Goal: Transaction & Acquisition: Purchase product/service

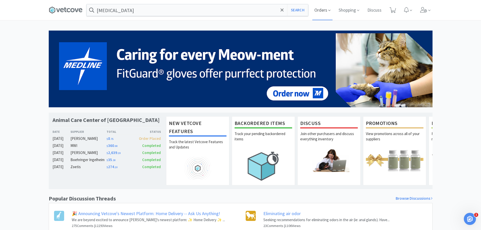
click at [326, 10] on span "Orders" at bounding box center [322, 10] width 20 height 20
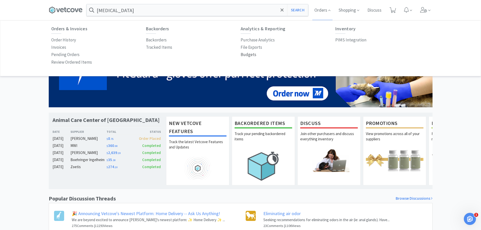
click at [247, 56] on p "Budgets" at bounding box center [249, 54] width 16 height 7
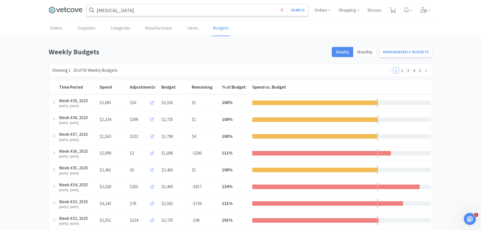
click at [281, 8] on icon at bounding box center [282, 10] width 3 height 5
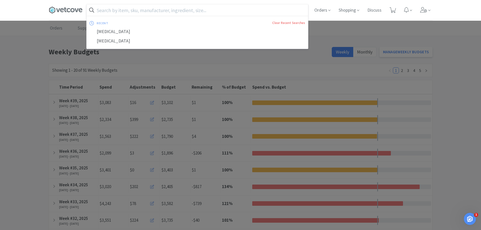
click at [139, 9] on input "text" at bounding box center [197, 10] width 221 height 12
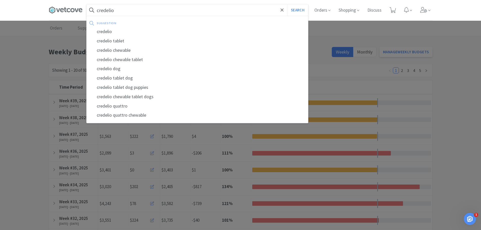
type input "credelio"
click at [287, 4] on button "Search" at bounding box center [297, 10] width 21 height 12
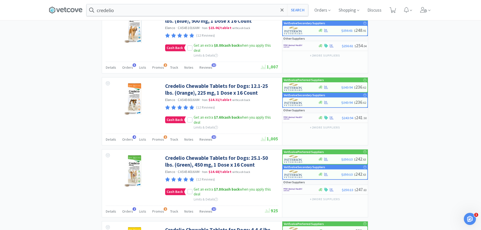
scroll to position [707, 0]
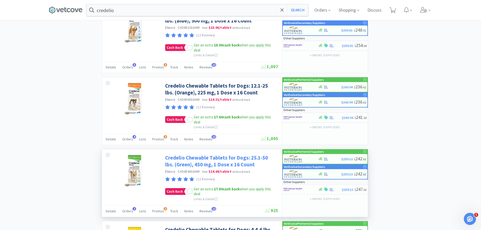
click at [228, 158] on link "Credelio Chewable Tablets for Dogs: 25.1-50 lbs. (Green), 450 mg, 1 Dose x 16 C…" at bounding box center [221, 161] width 112 height 14
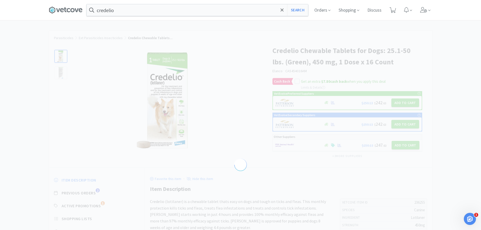
select select "236255"
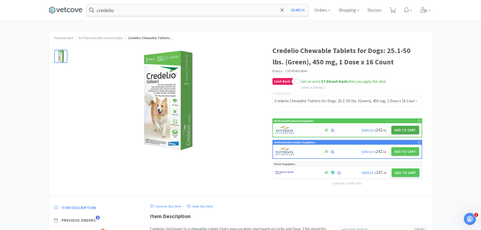
click at [407, 130] on button "Add to Cart" at bounding box center [405, 130] width 28 height 9
select select "1"
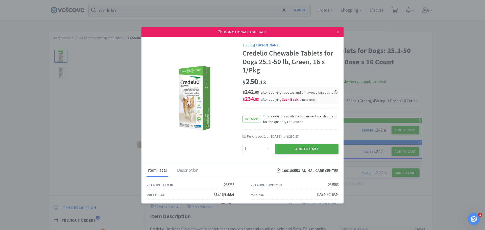
click at [297, 149] on button "Add to Cart" at bounding box center [306, 149] width 63 height 10
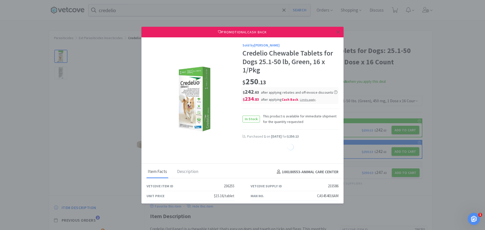
select select "1"
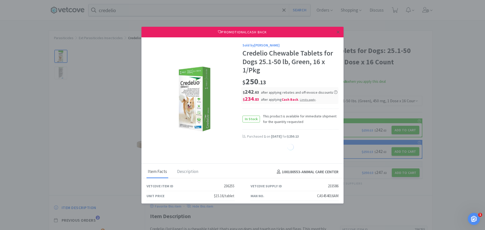
select select "1"
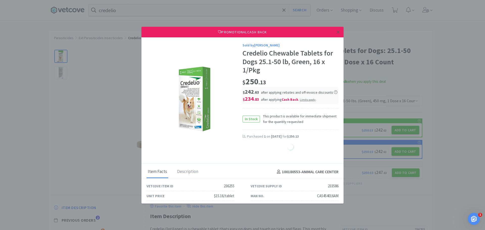
select select "1"
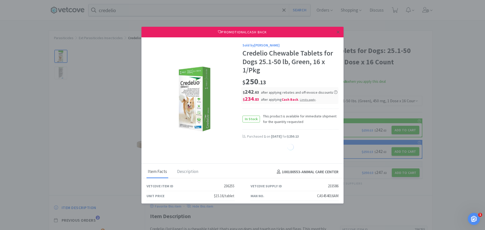
select select "1"
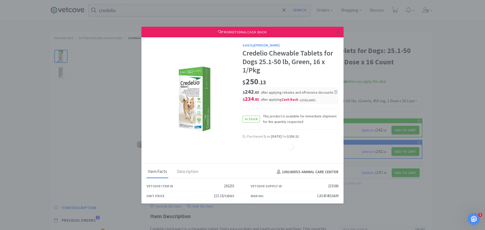
select select "1"
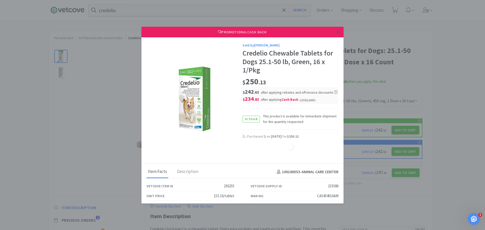
select select "1"
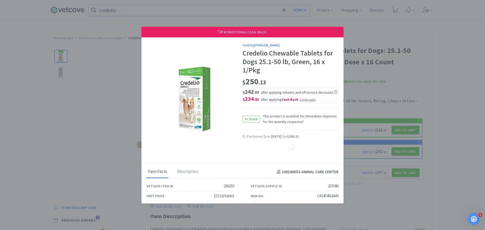
select select "1"
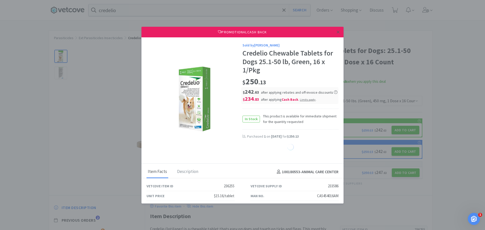
select select "1"
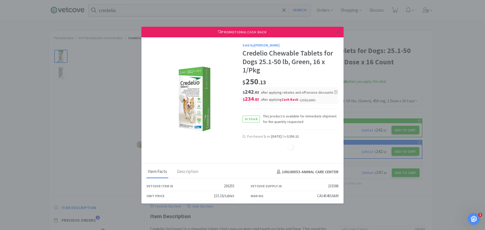
select select "1"
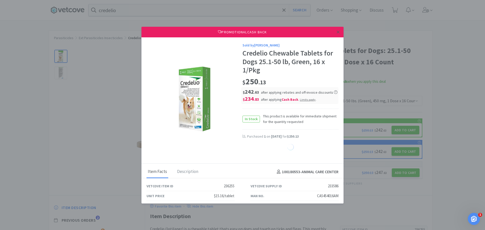
select select "1"
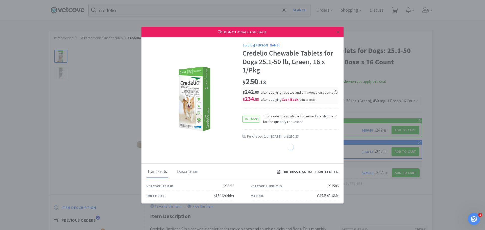
select select "1"
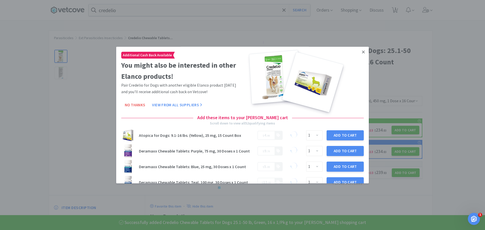
click at [362, 52] on icon at bounding box center [363, 52] width 3 height 5
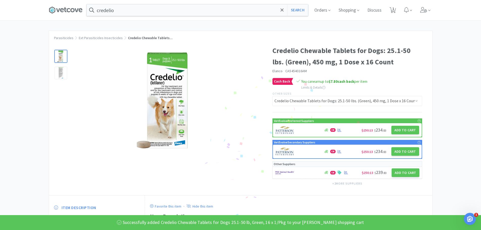
select select "1"
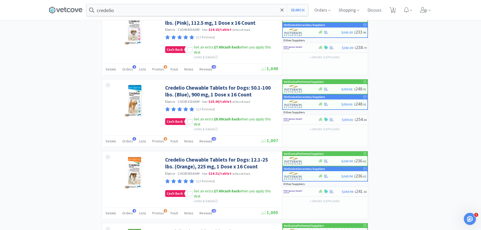
scroll to position [631, 0]
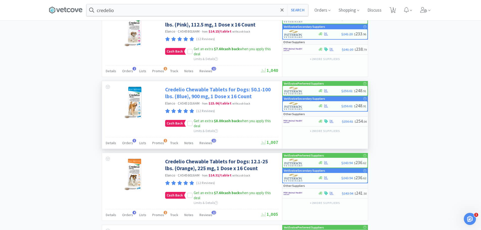
click at [242, 93] on link "Credelio Chewable Tablets for Dogs: 50.1-100 lbs. (Blue), 900 mg, 1 Dose x 16 C…" at bounding box center [221, 93] width 112 height 14
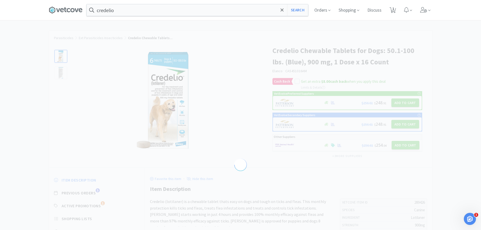
select select "289426"
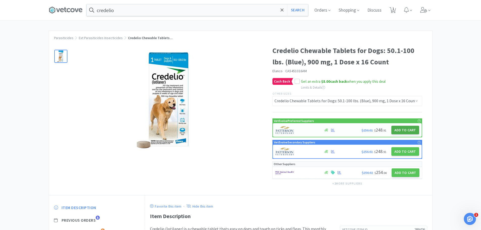
click at [405, 130] on button "Add to Cart" at bounding box center [405, 130] width 28 height 9
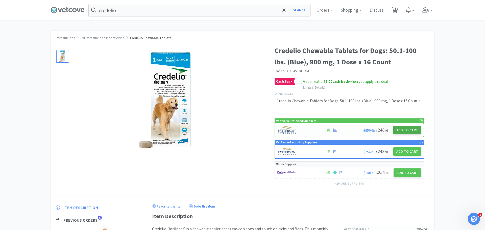
select select "1"
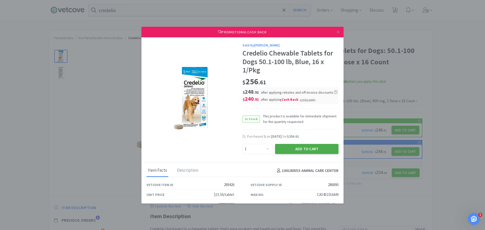
click at [302, 146] on button "Add to Cart" at bounding box center [306, 149] width 63 height 10
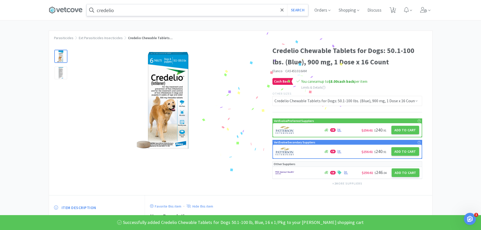
click at [148, 11] on input "credelio" at bounding box center [197, 10] width 221 height 12
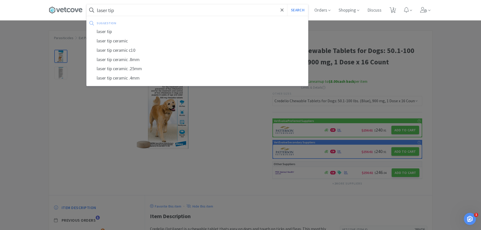
type input "laser tip"
click at [287, 4] on button "Search" at bounding box center [297, 10] width 21 height 12
select select "1"
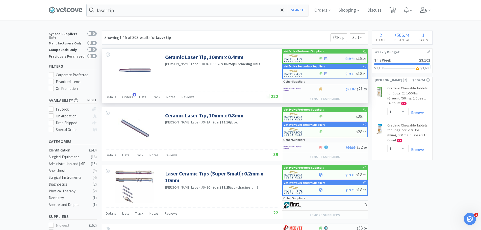
click at [336, 57] on div at bounding box center [331, 59] width 27 height 4
select select "1"
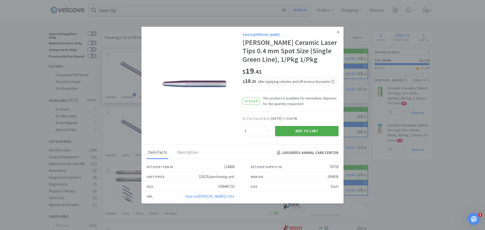
click at [300, 134] on button "Add to Cart" at bounding box center [306, 131] width 63 height 10
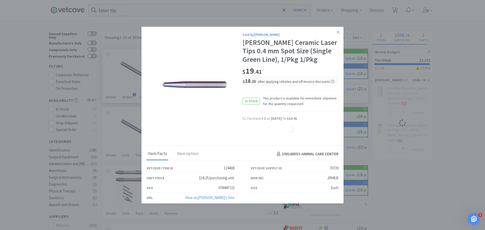
select select "1"
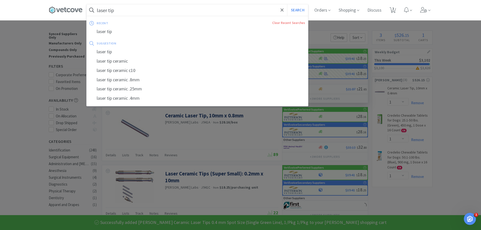
click at [163, 9] on input "laser tip" at bounding box center [197, 10] width 221 height 12
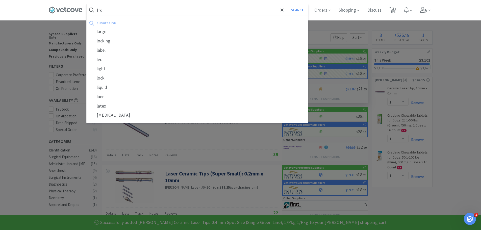
type input "lrs"
click at [287, 4] on button "Search" at bounding box center [297, 10] width 21 height 12
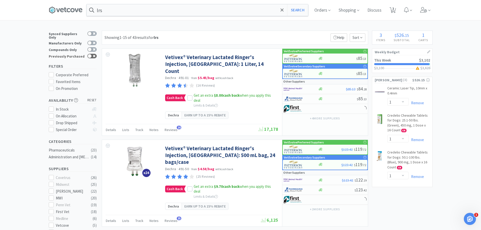
click at [91, 55] on div at bounding box center [91, 56] width 9 height 5
checkbox input "true"
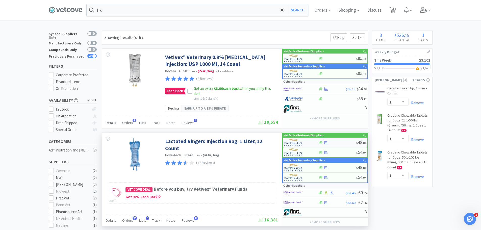
click at [340, 143] on div at bounding box center [337, 143] width 38 height 4
select select "1"
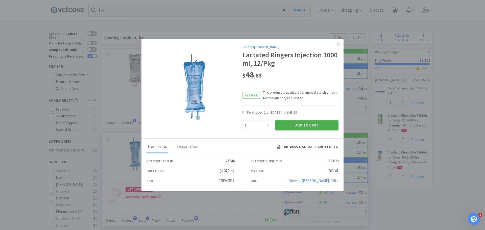
click at [302, 130] on button "Add to Cart" at bounding box center [306, 125] width 63 height 10
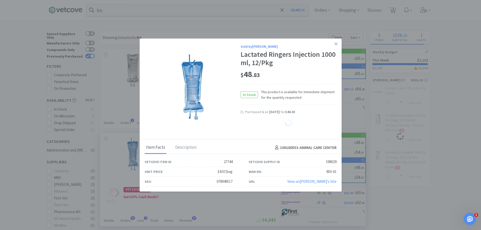
select select "1"
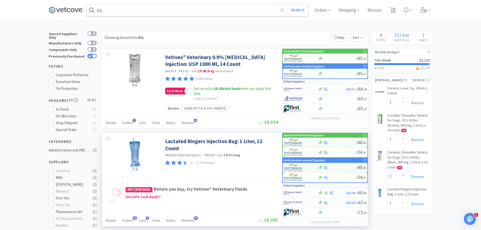
click at [283, 9] on icon at bounding box center [282, 10] width 3 height 5
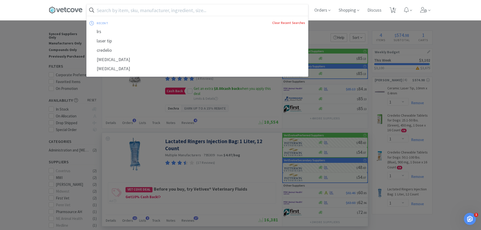
click at [285, 21] on link "Clear Recent Searches" at bounding box center [288, 23] width 33 height 4
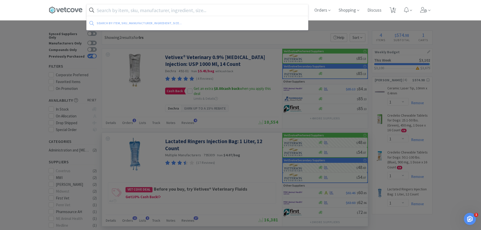
click at [13, 40] on div at bounding box center [240, 115] width 481 height 230
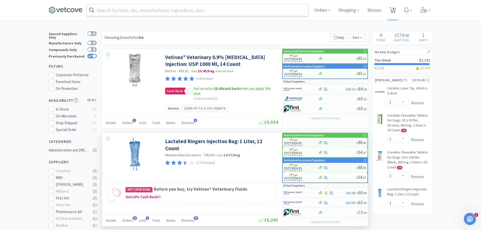
click at [394, 9] on span "4" at bounding box center [393, 8] width 2 height 20
select select "1"
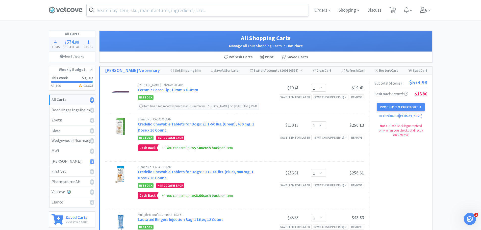
click at [130, 14] on input "text" at bounding box center [197, 10] width 221 height 12
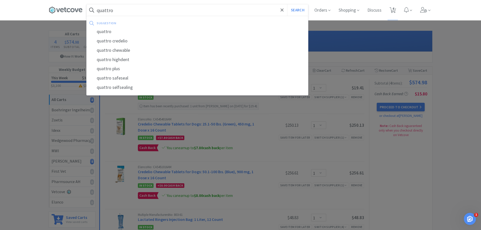
type input "quattro"
click at [287, 4] on button "Search" at bounding box center [297, 10] width 21 height 12
select select "1"
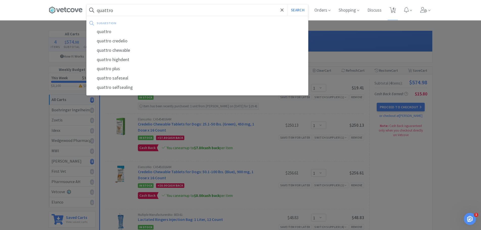
select select "1"
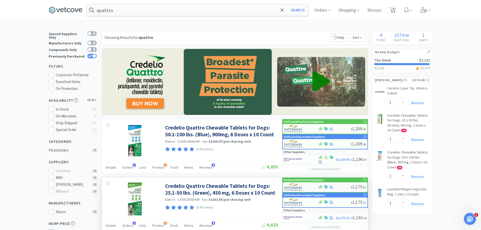
click at [341, 189] on div "$ 1,175 . 31" at bounding box center [325, 187] width 85 height 10
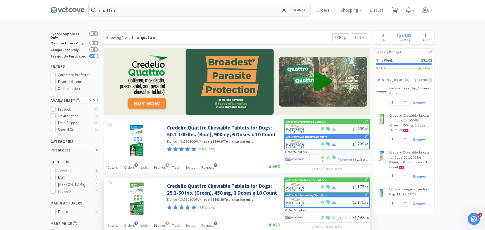
select select "1"
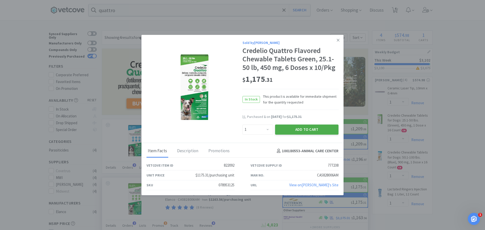
click at [312, 131] on button "Add to Cart" at bounding box center [306, 129] width 63 height 10
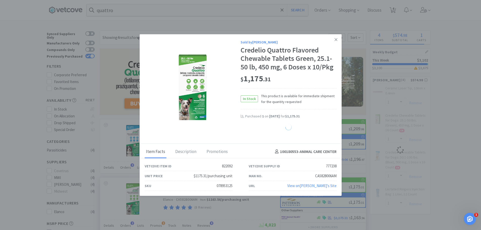
select select "1"
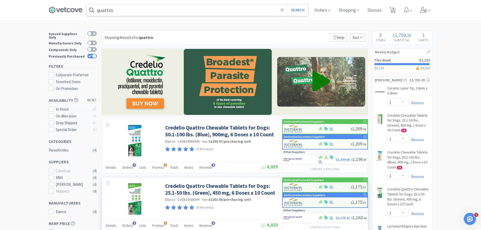
click at [284, 10] on icon at bounding box center [282, 9] width 3 height 3
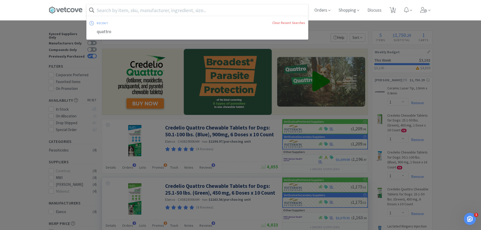
click at [0, 55] on div at bounding box center [240, 115] width 481 height 230
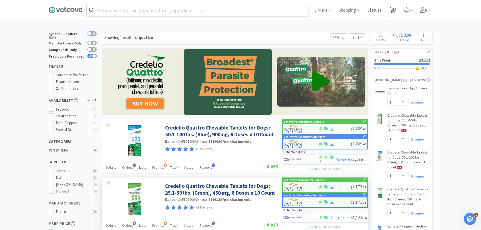
click at [396, 11] on icon at bounding box center [393, 10] width 6 height 6
select select "1"
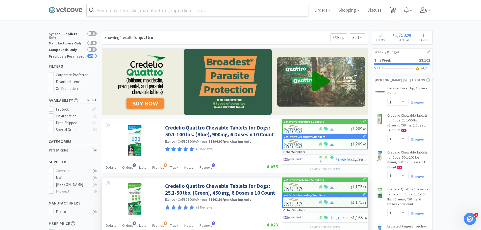
select select "1"
